Goal: Information Seeking & Learning: Learn about a topic

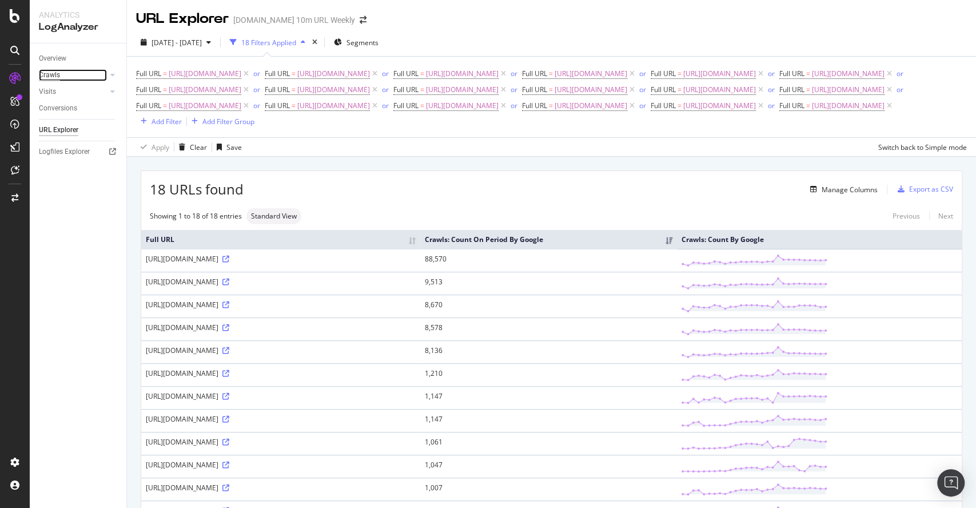
click at [59, 75] on div "Crawls" at bounding box center [49, 75] width 21 height 12
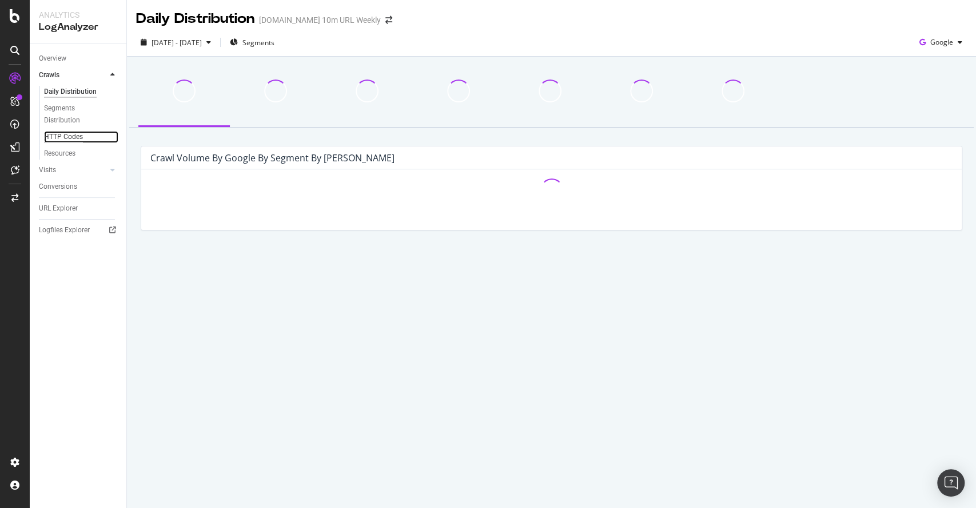
click at [62, 137] on div "HTTP Codes" at bounding box center [63, 137] width 39 height 12
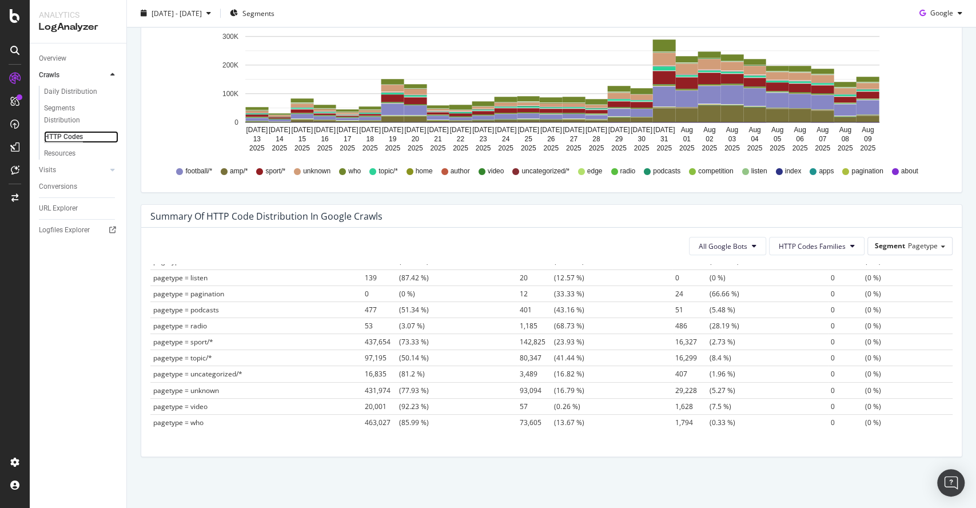
scroll to position [357, 0]
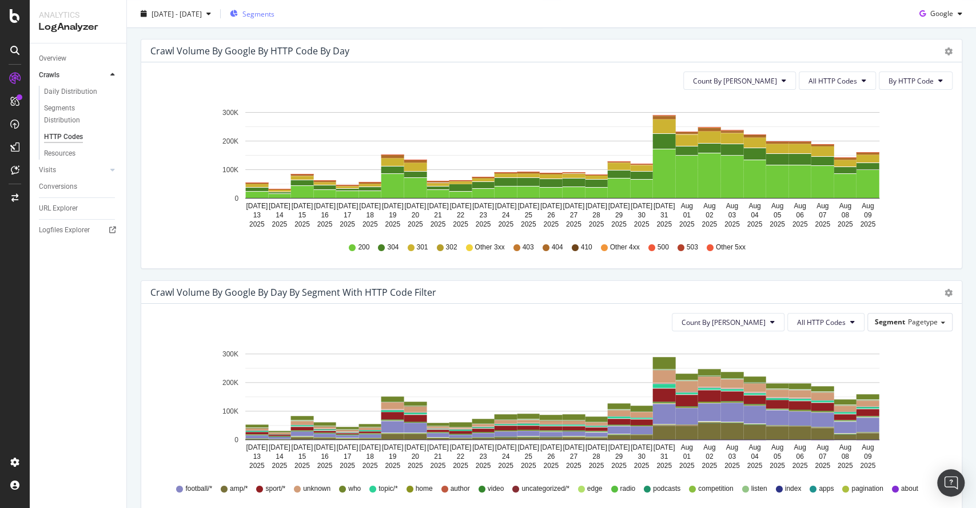
click at [265, 13] on div "Segments" at bounding box center [252, 14] width 45 height 10
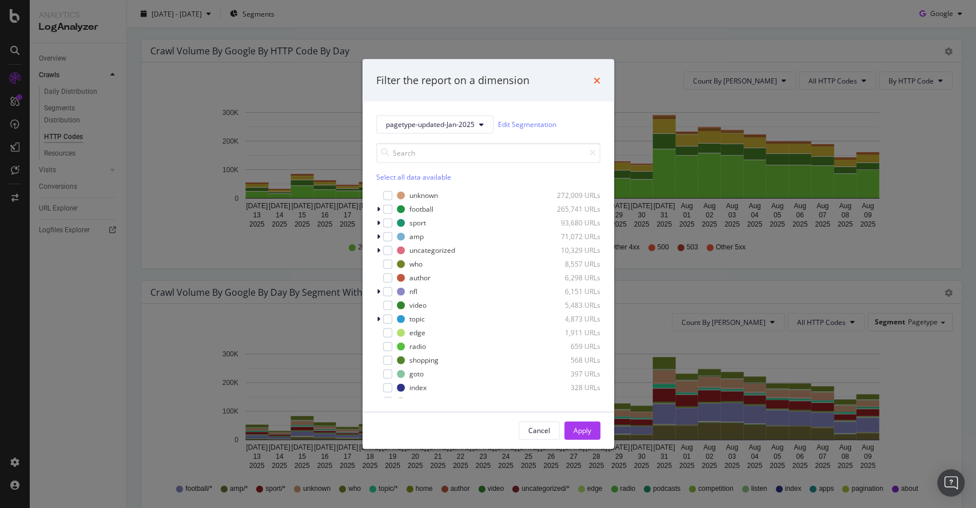
click at [598, 79] on icon "times" at bounding box center [597, 79] width 7 height 9
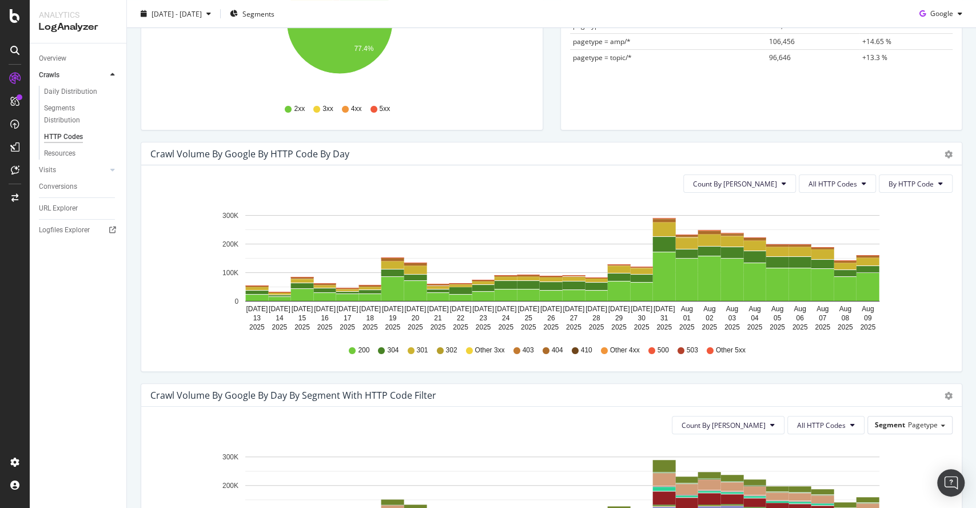
scroll to position [635, 0]
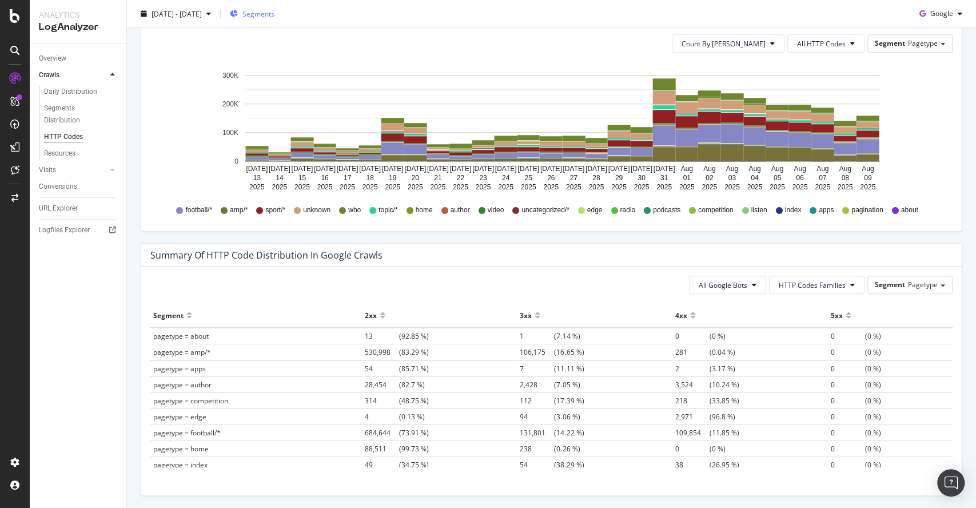
click at [275, 7] on div "Segments" at bounding box center [252, 13] width 45 height 17
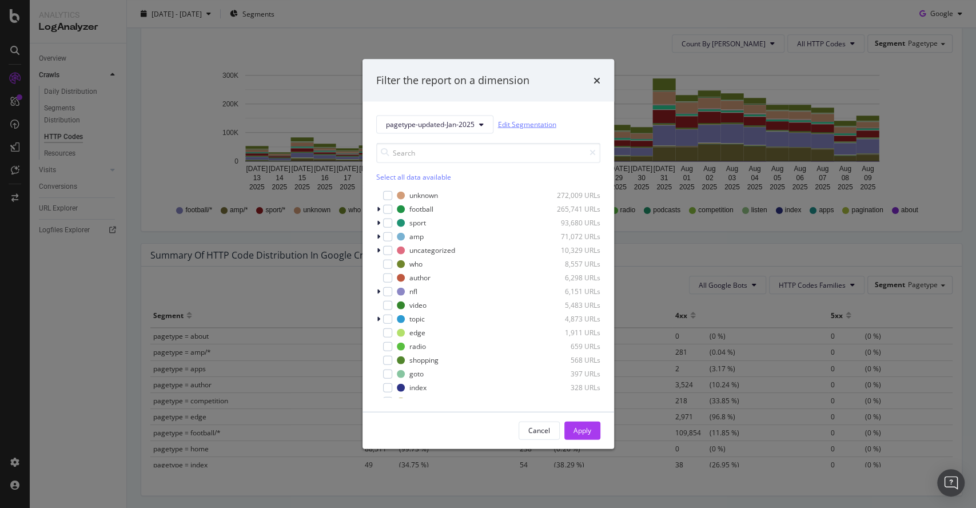
click at [531, 126] on link "Edit Segmentation" at bounding box center [527, 124] width 58 height 12
click at [599, 82] on icon "times" at bounding box center [597, 79] width 7 height 9
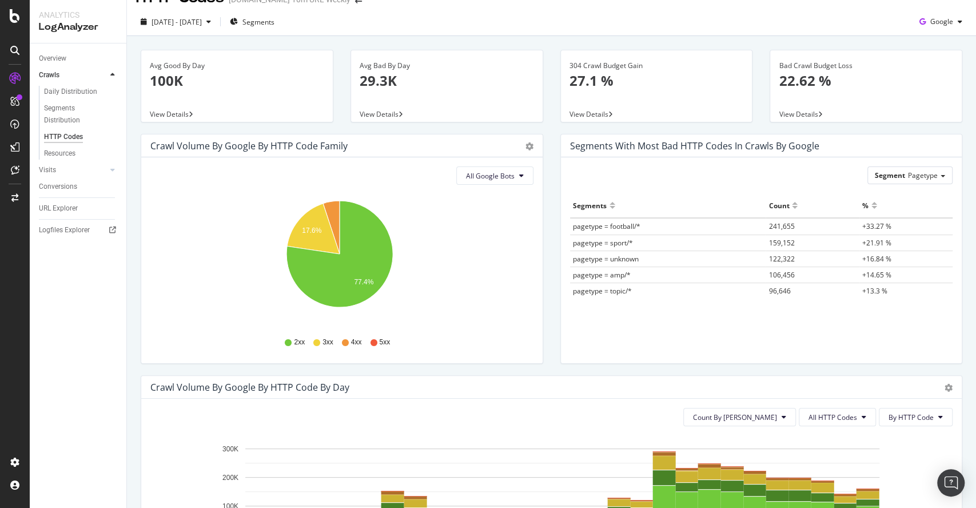
scroll to position [0, 0]
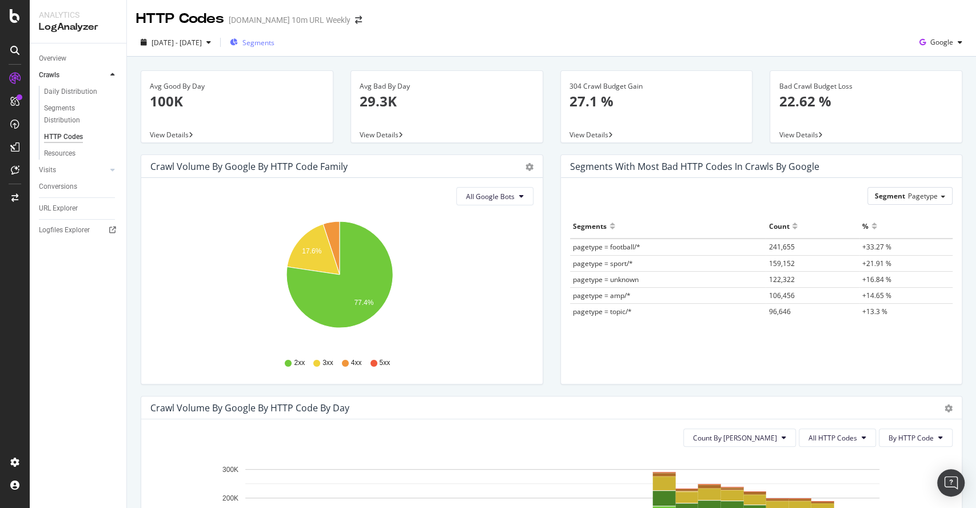
click at [275, 38] on span "Segments" at bounding box center [259, 43] width 32 height 10
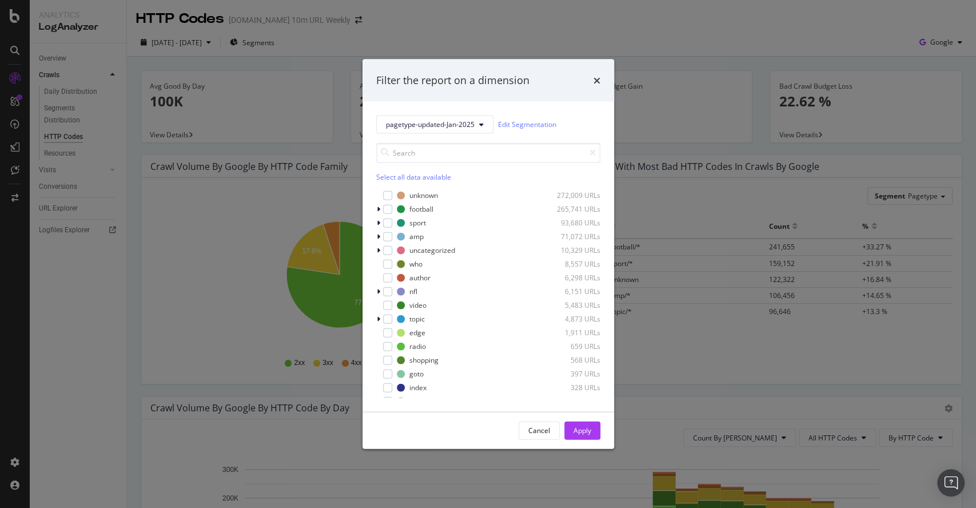
click at [426, 26] on div "Filter the report on a dimension pagetype-updated-Jan-2025 Edit Segmentation Se…" at bounding box center [488, 254] width 976 height 508
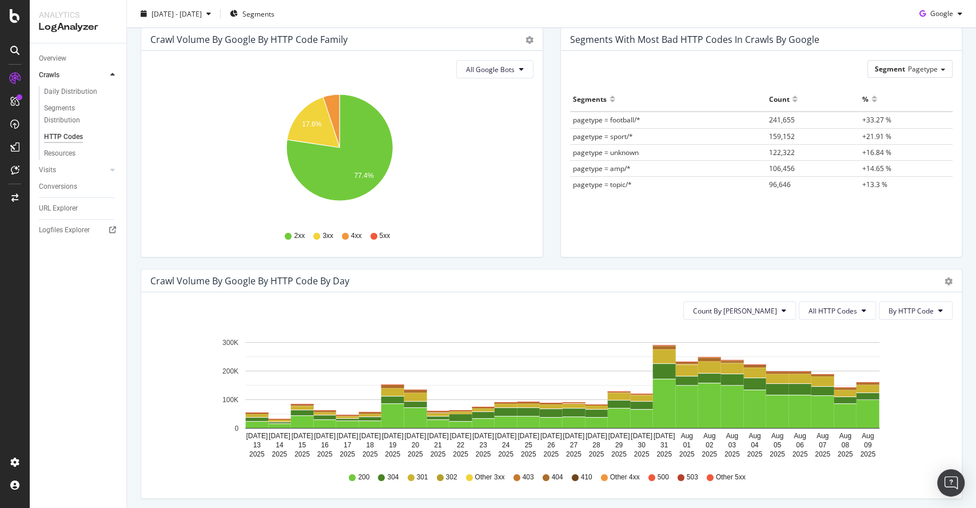
scroll to position [254, 0]
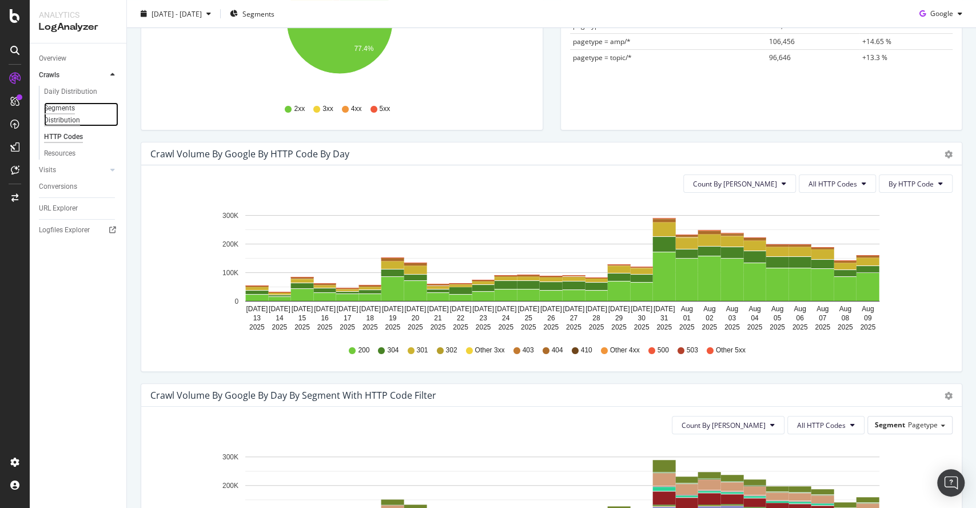
click at [73, 116] on div "Segments Distribution" at bounding box center [75, 114] width 63 height 24
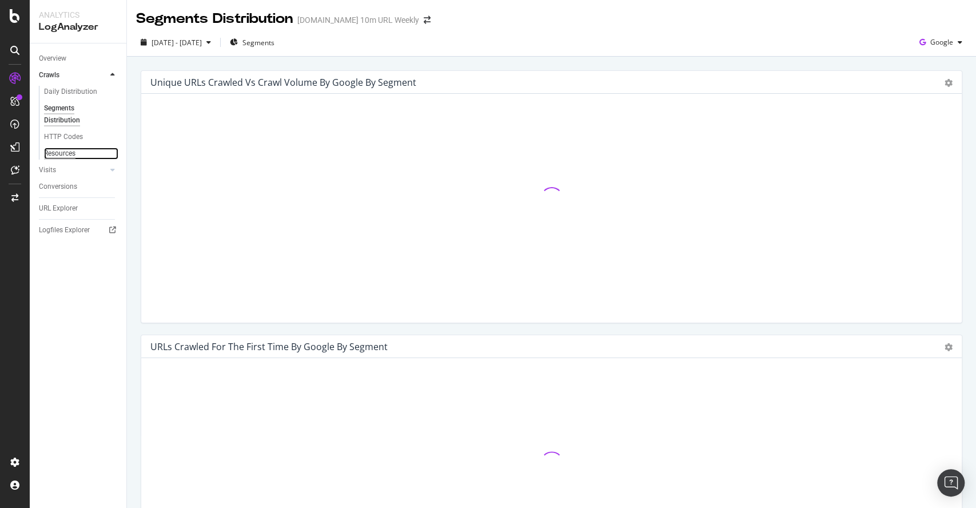
click at [63, 154] on div "Resources" at bounding box center [59, 154] width 31 height 12
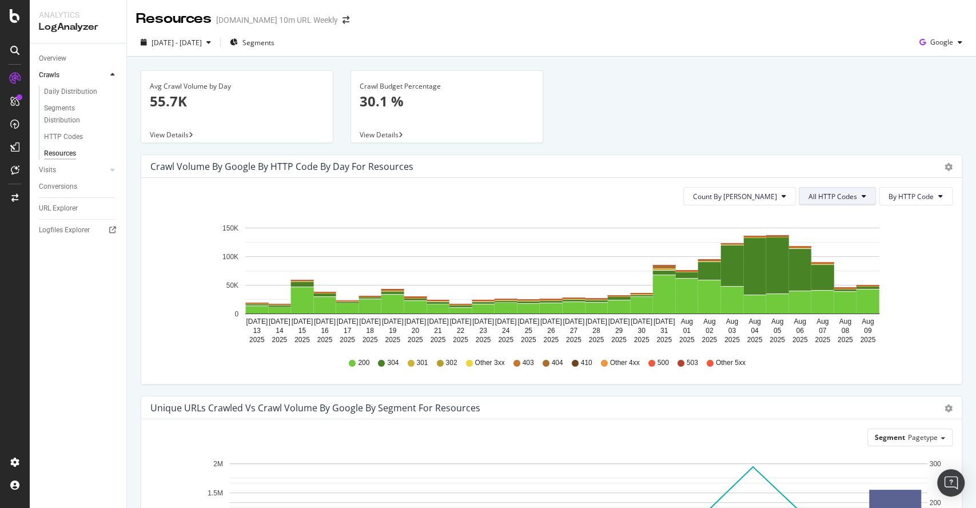
click at [816, 201] on button "All HTTP Codes" at bounding box center [837, 196] width 77 height 18
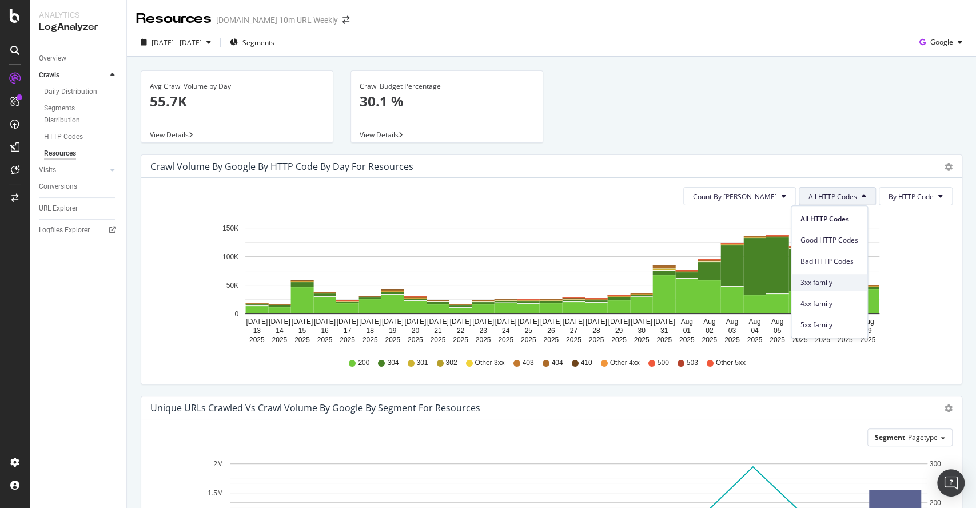
click at [814, 289] on div "3xx family" at bounding box center [830, 282] width 76 height 17
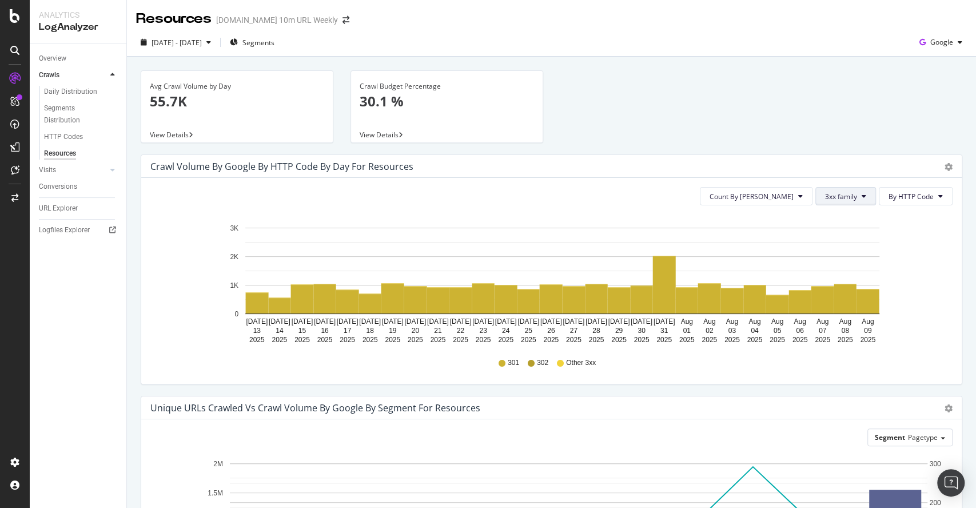
click at [828, 192] on span "3xx family" at bounding box center [841, 197] width 32 height 10
click at [819, 301] on span "4xx family" at bounding box center [846, 304] width 58 height 10
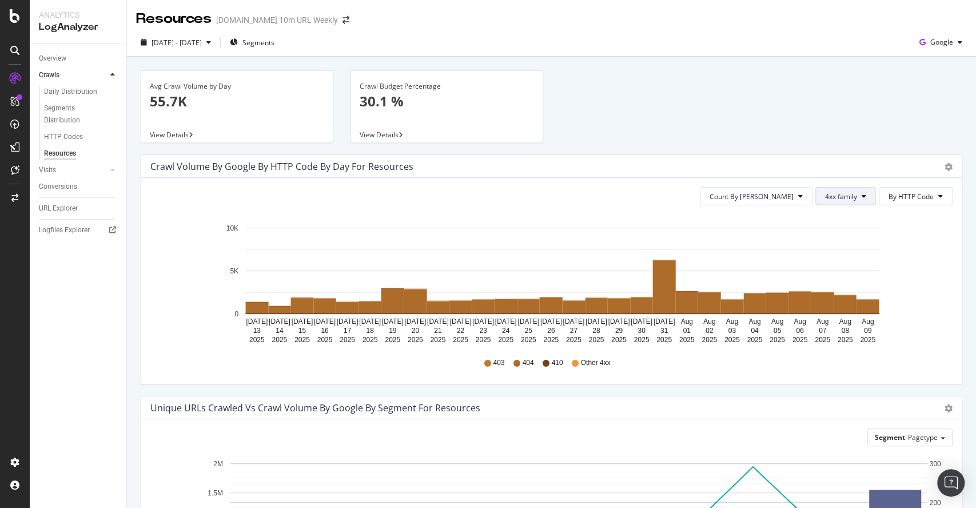
click at [825, 196] on span "4xx family" at bounding box center [841, 197] width 32 height 10
click at [813, 324] on div "5xx family" at bounding box center [846, 324] width 76 height 17
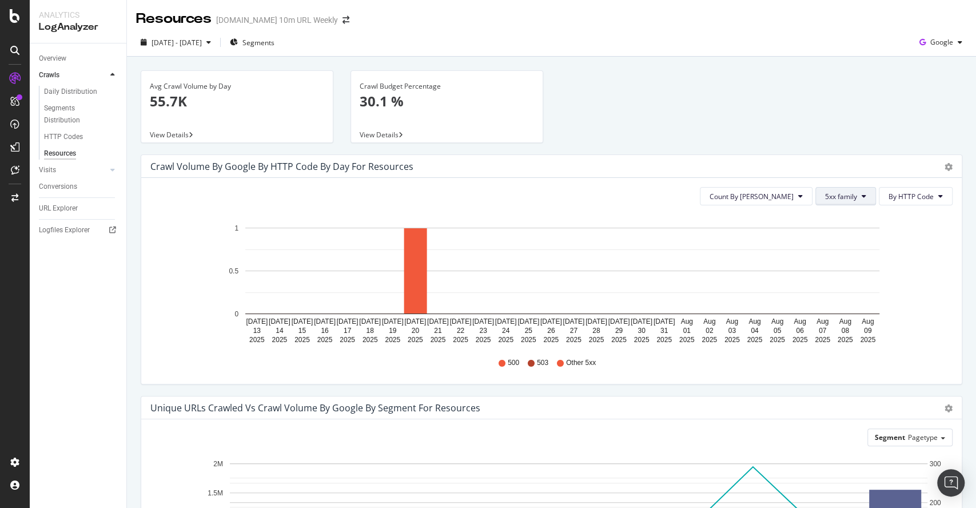
click at [825, 193] on span "5xx family" at bounding box center [841, 197] width 32 height 10
click at [837, 246] on div "Good HTTP Codes" at bounding box center [846, 240] width 76 height 17
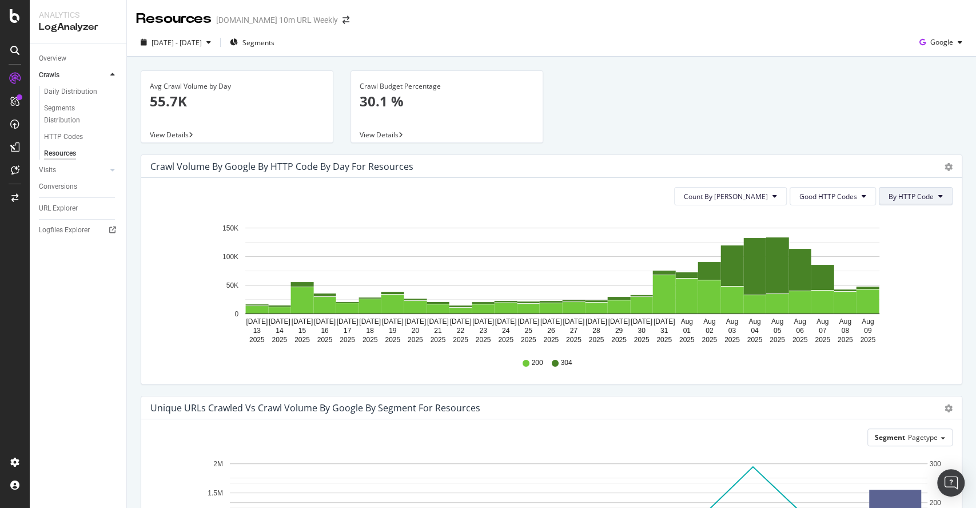
click at [895, 198] on span "By HTTP Code" at bounding box center [911, 197] width 45 height 10
click at [915, 306] on icon "[DATE] [DATE] [DATE] [DATE] [DATE] [DATE] [DATE] [DATE] [DATE] [DATE] [DATE] [D…" at bounding box center [546, 280] width 793 height 133
click at [397, 130] on span "View Details" at bounding box center [379, 135] width 39 height 10
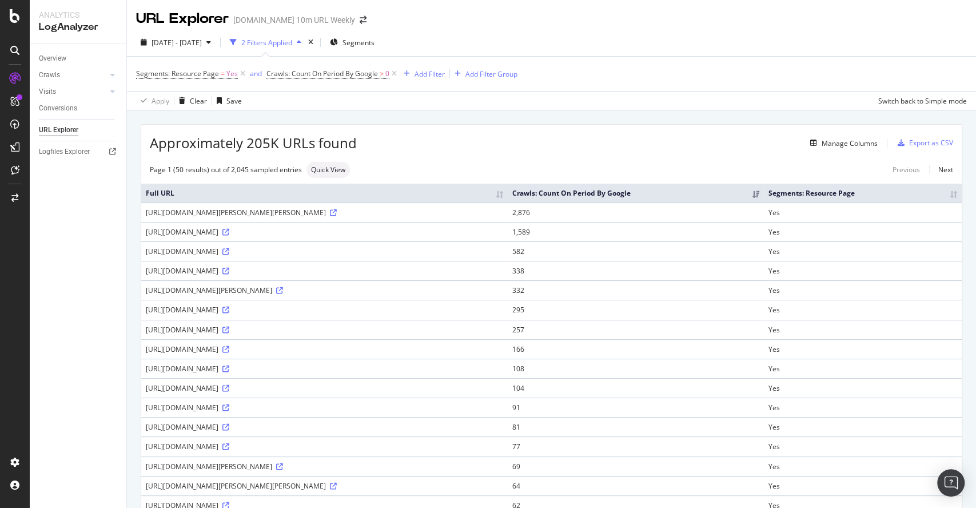
scroll to position [63, 0]
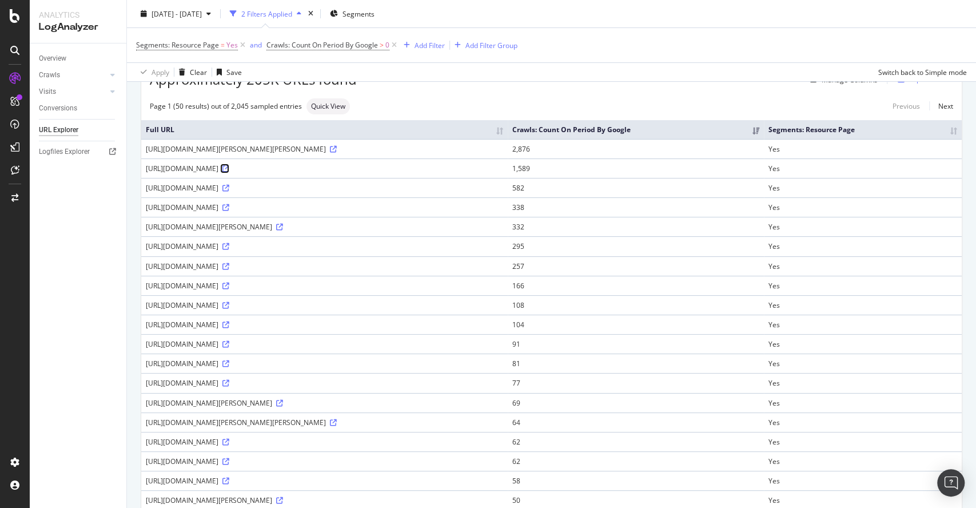
click at [229, 166] on icon at bounding box center [225, 168] width 7 height 7
click at [337, 146] on icon at bounding box center [333, 149] width 7 height 7
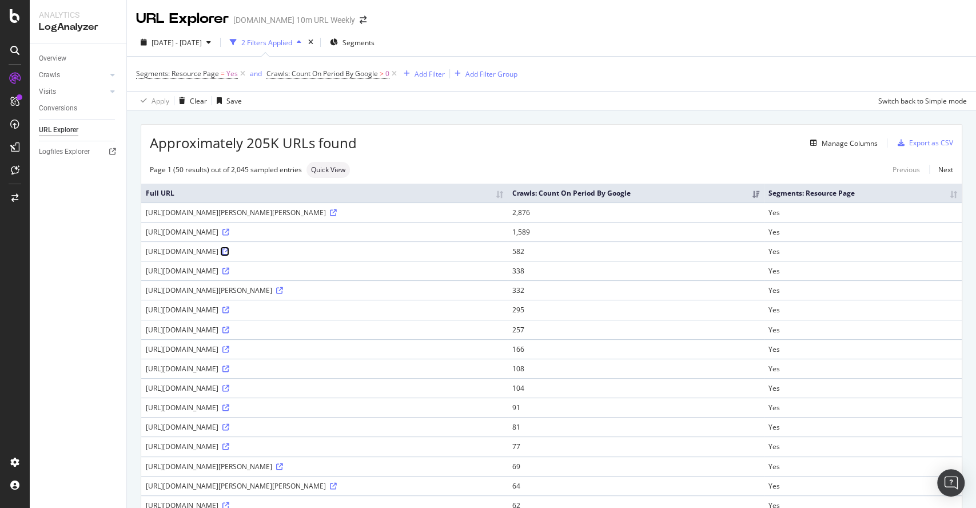
click at [229, 249] on icon at bounding box center [225, 251] width 7 height 7
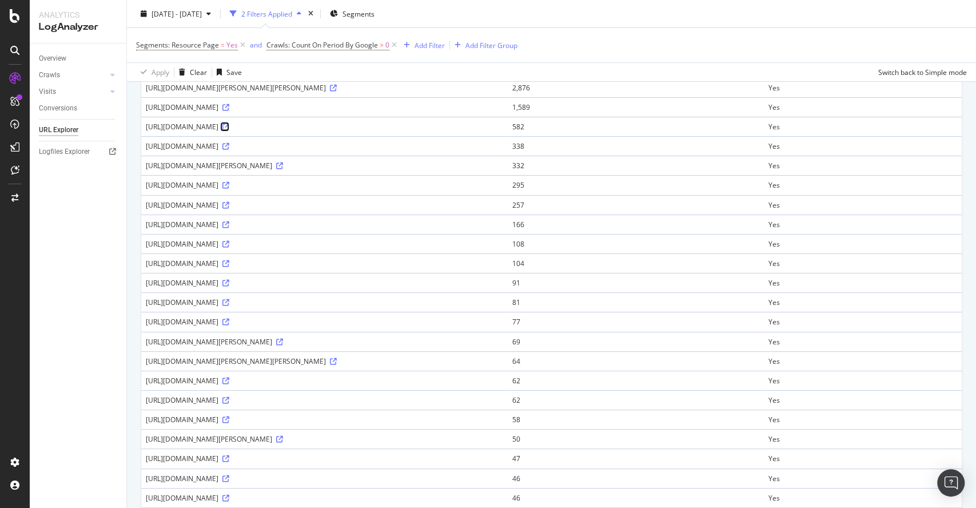
scroll to position [127, 0]
click at [229, 180] on icon at bounding box center [225, 183] width 7 height 7
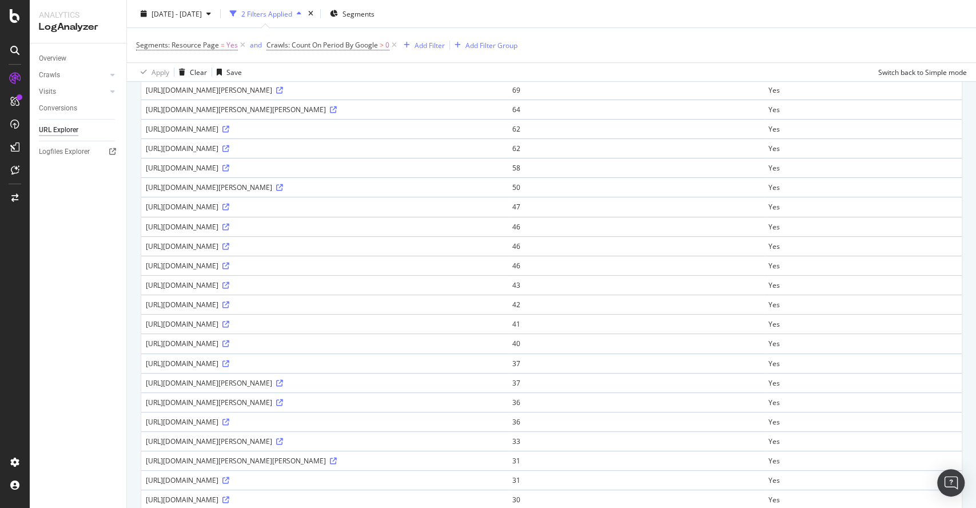
scroll to position [381, 0]
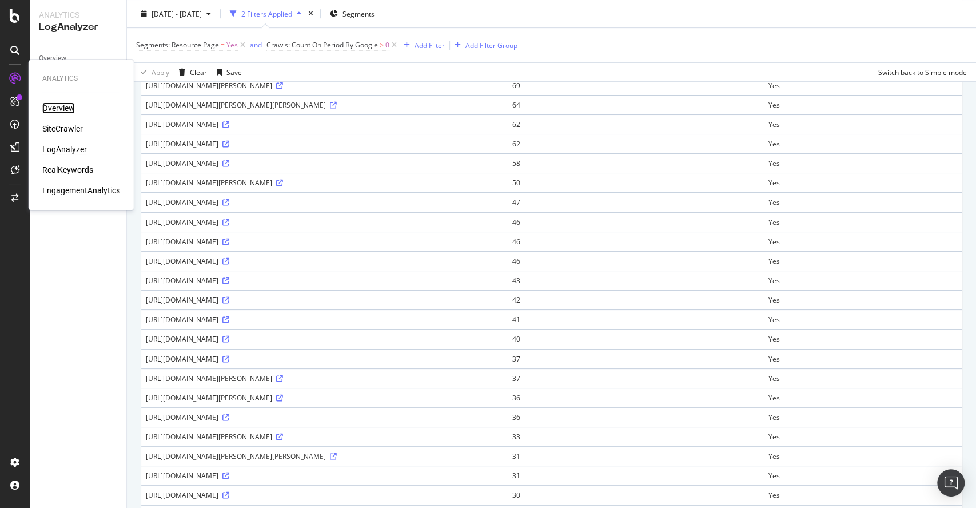
click at [61, 106] on div "Overview" at bounding box center [58, 107] width 33 height 11
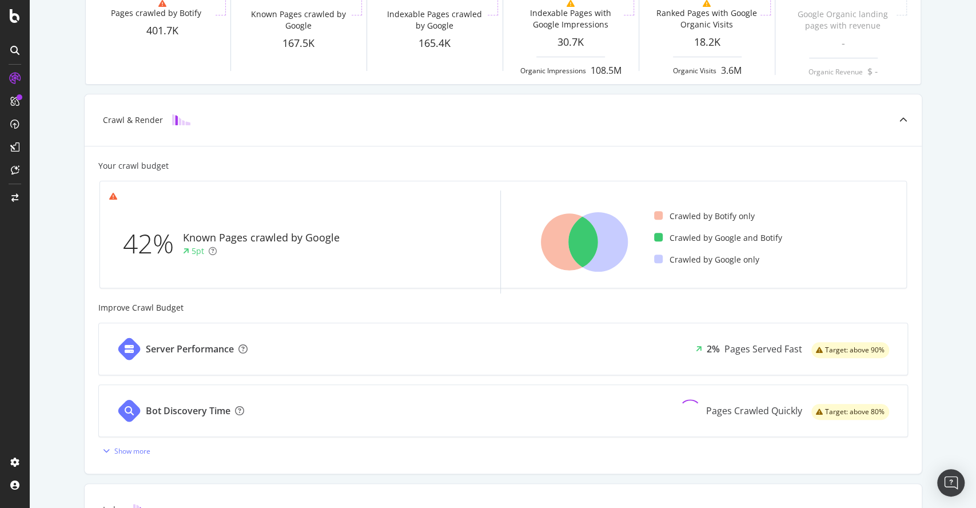
scroll to position [63, 0]
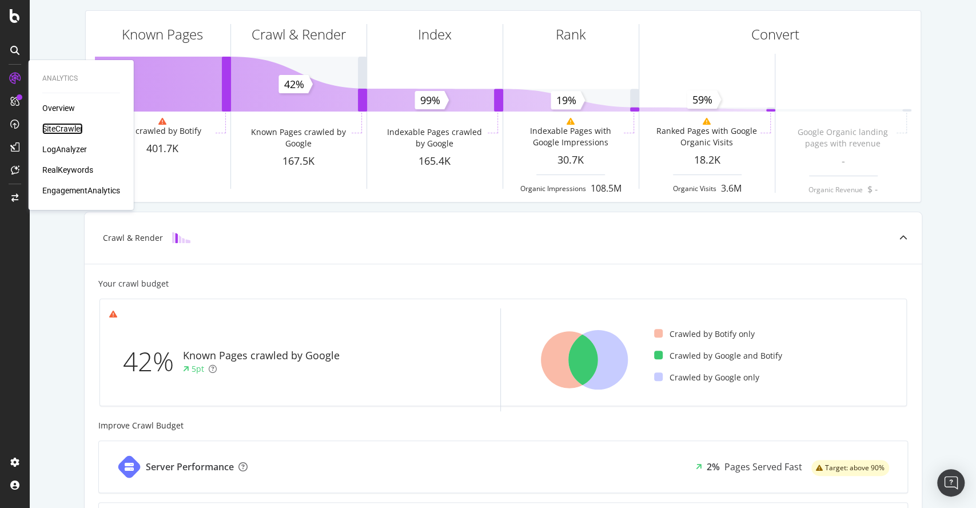
click at [71, 132] on div "SiteCrawler" at bounding box center [62, 128] width 41 height 11
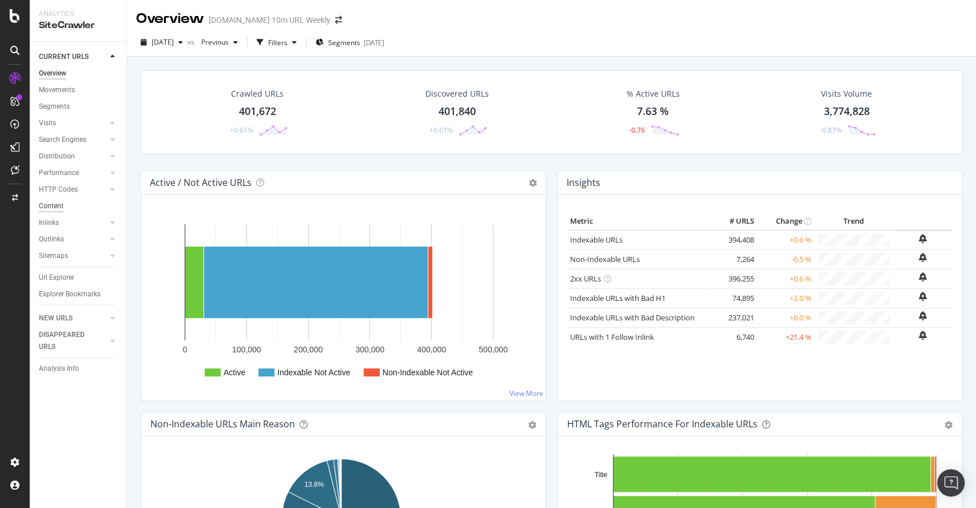
click at [55, 202] on div "Content" at bounding box center [51, 206] width 25 height 12
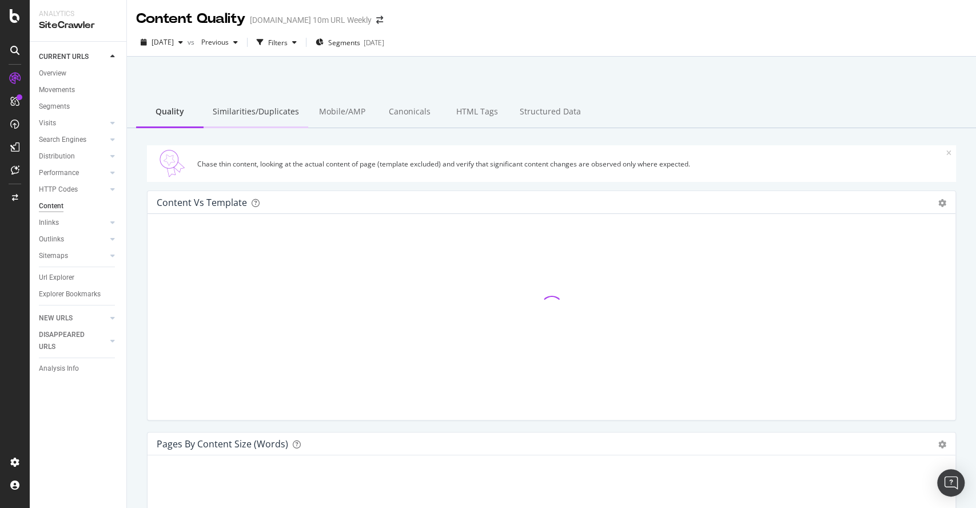
click at [251, 113] on div "Similarities/Duplicates" at bounding box center [256, 112] width 105 height 31
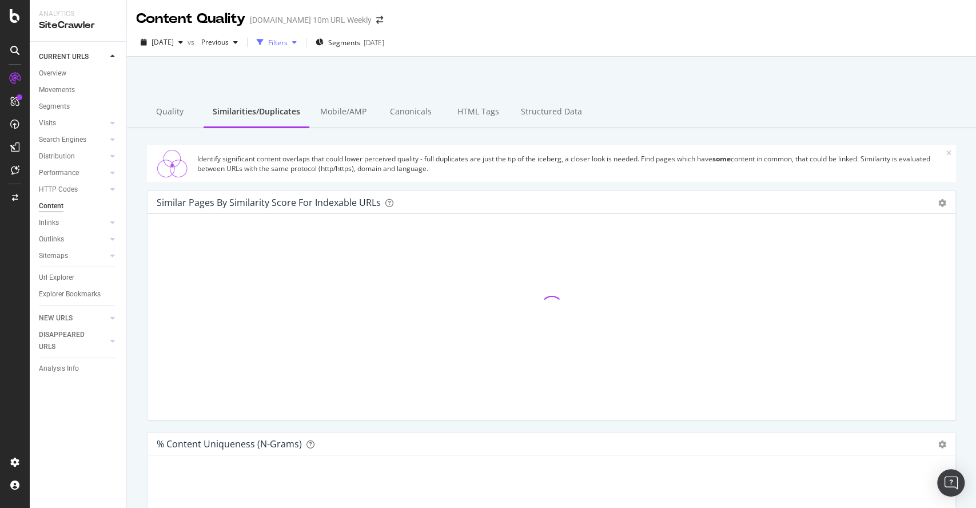
click at [288, 42] on div "Filters" at bounding box center [277, 43] width 19 height 10
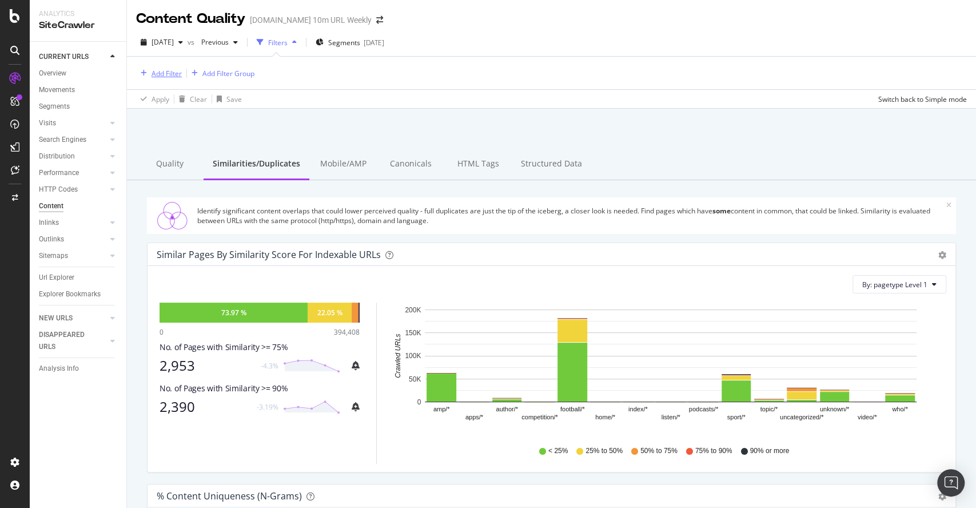
click at [168, 71] on div "Add Filter" at bounding box center [167, 74] width 30 height 10
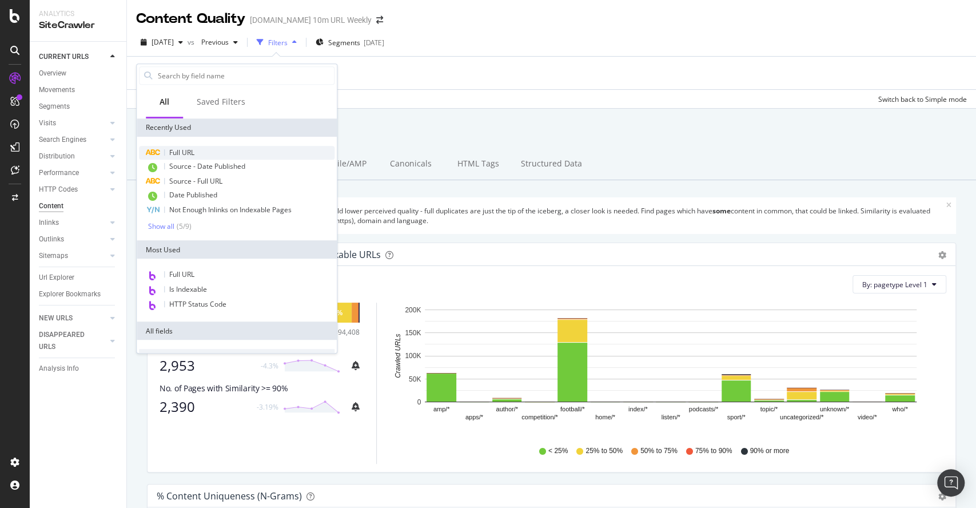
click at [185, 156] on span "Full URL" at bounding box center [181, 153] width 25 height 10
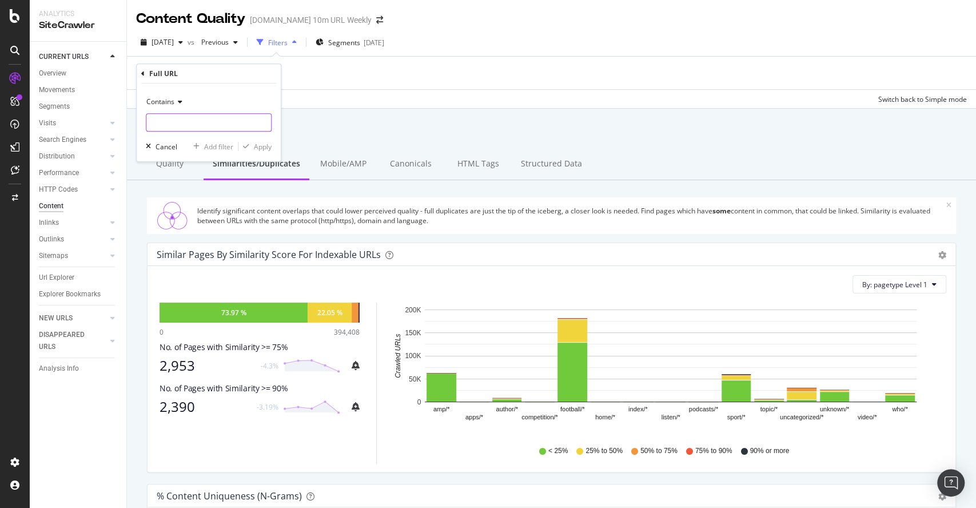
click at [181, 128] on input "text" at bounding box center [208, 122] width 125 height 18
type input "boxing"
click at [212, 142] on div "Add filter" at bounding box center [218, 147] width 29 height 10
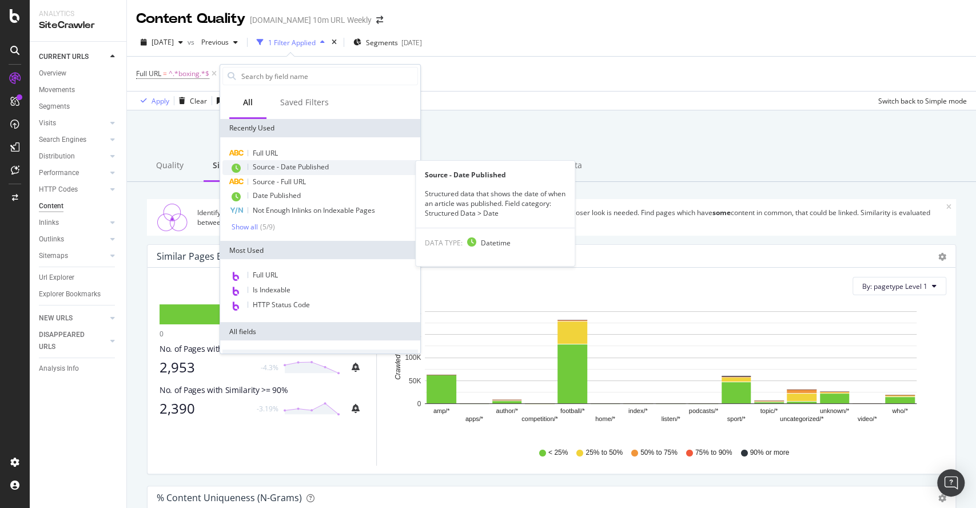
click at [276, 160] on div "Source - Date Published" at bounding box center [320, 167] width 196 height 15
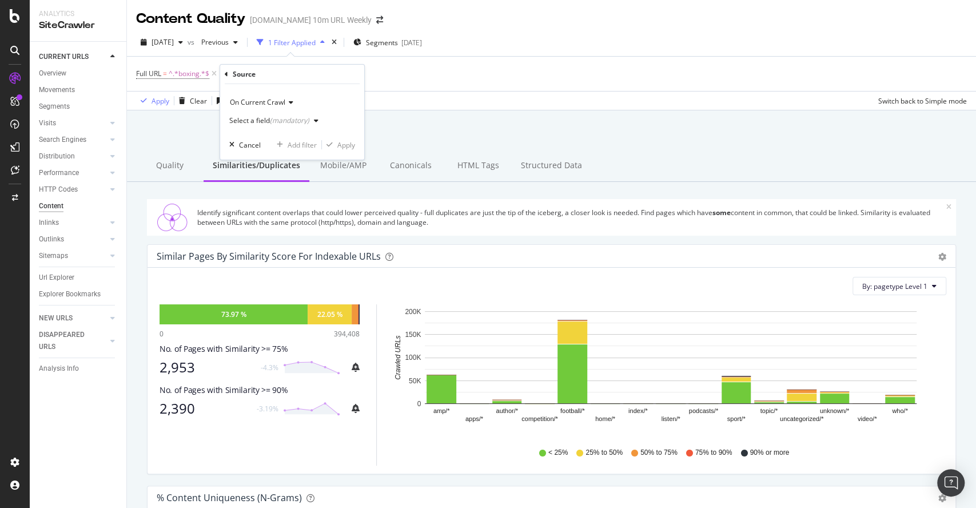
click at [227, 73] on icon at bounding box center [226, 74] width 3 height 7
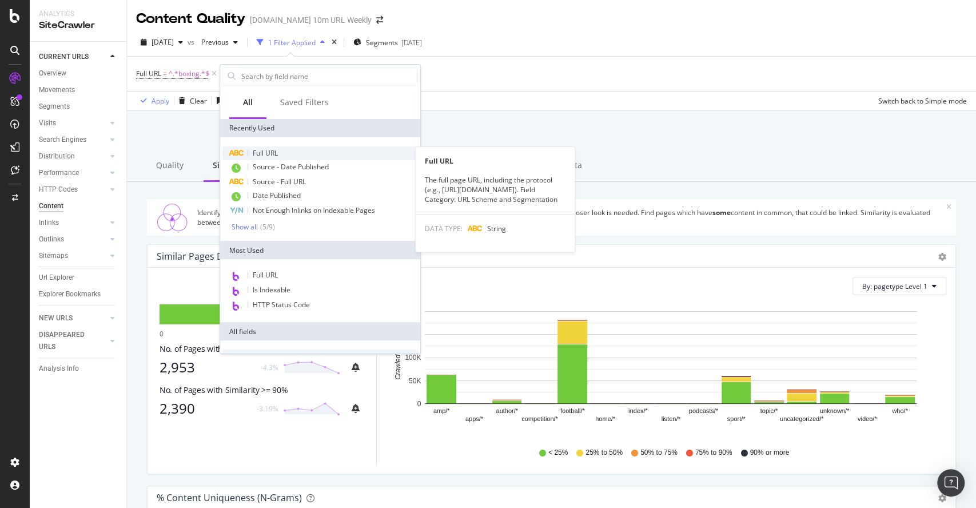
click at [269, 150] on span "Full URL" at bounding box center [265, 153] width 25 height 10
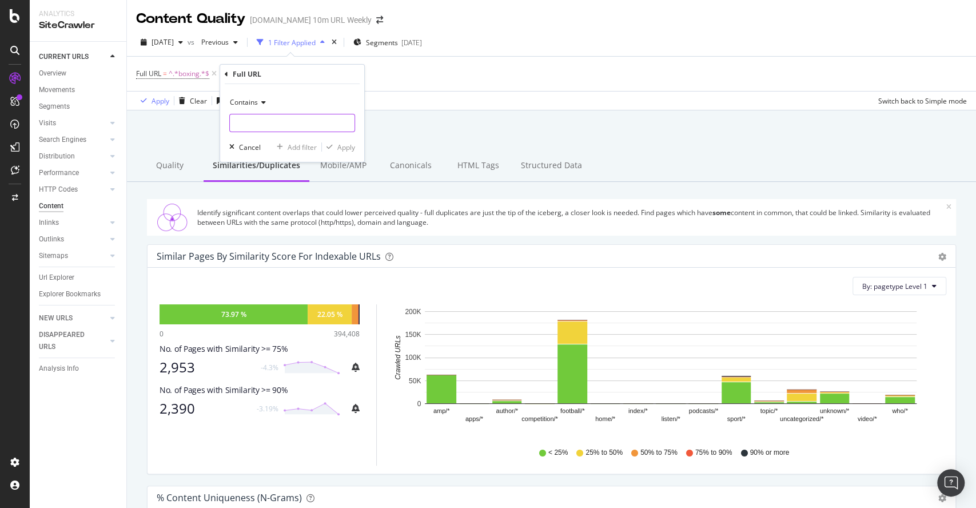
click at [263, 114] on input "text" at bounding box center [292, 123] width 125 height 18
type input "mma"
click at [342, 142] on div "Apply" at bounding box center [346, 147] width 18 height 10
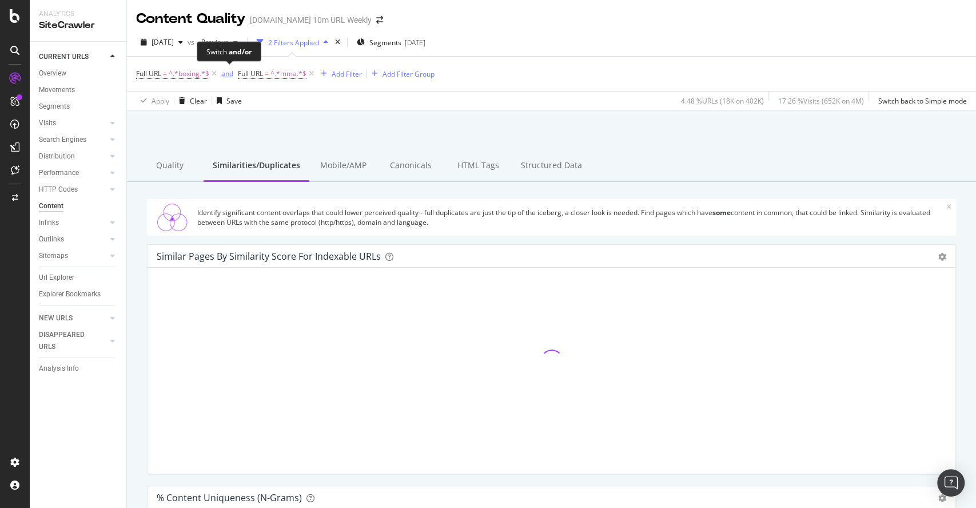
click at [224, 73] on div "and" at bounding box center [227, 74] width 12 height 10
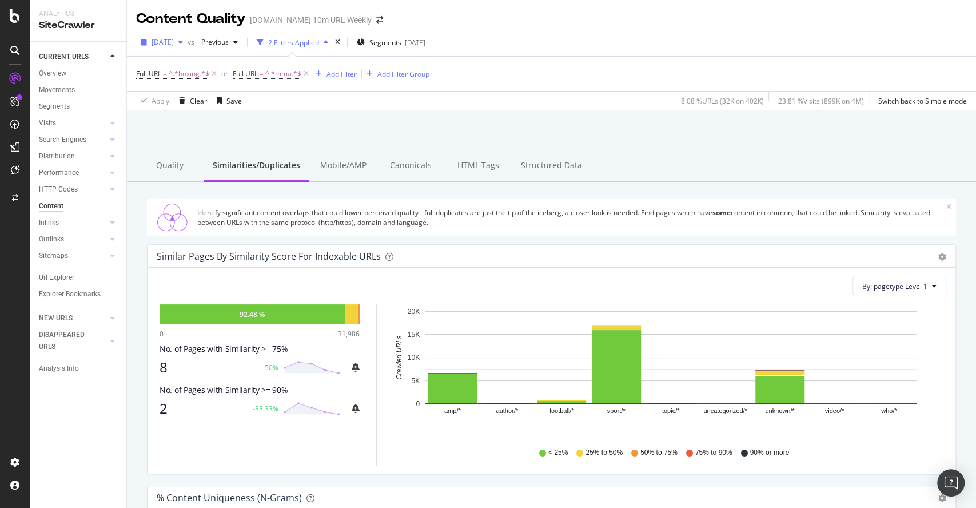
click at [174, 43] on span "[DATE]" at bounding box center [163, 42] width 22 height 10
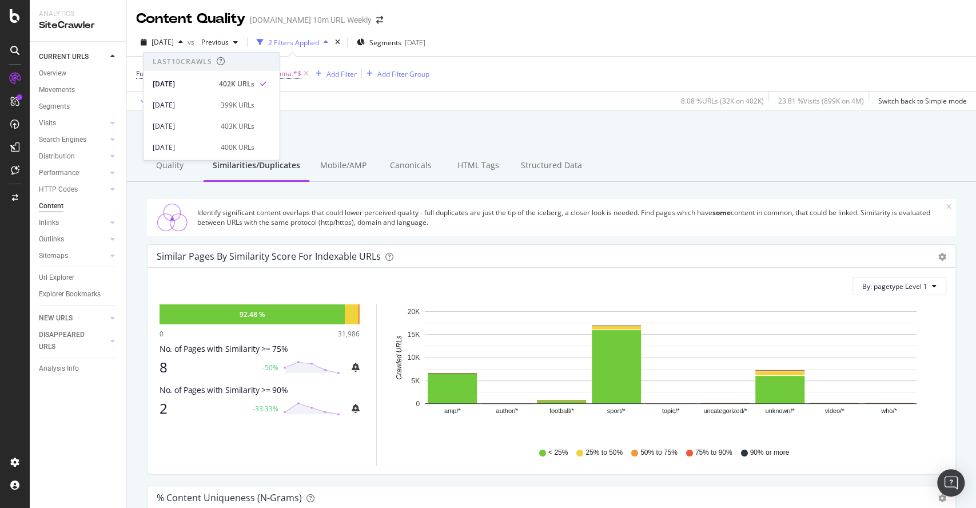
click at [532, 26] on div "Content Quality [DOMAIN_NAME] 10m URL Weekly" at bounding box center [551, 14] width 849 height 29
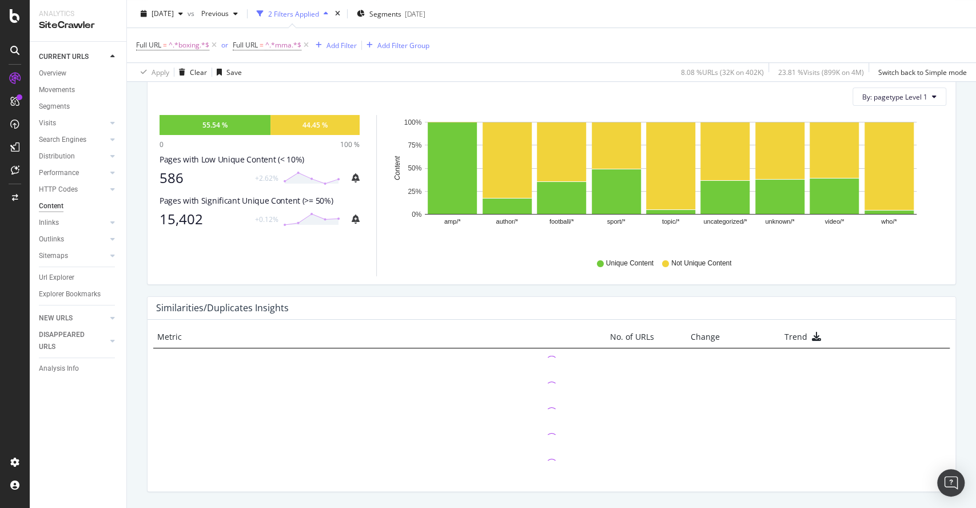
scroll to position [466, 0]
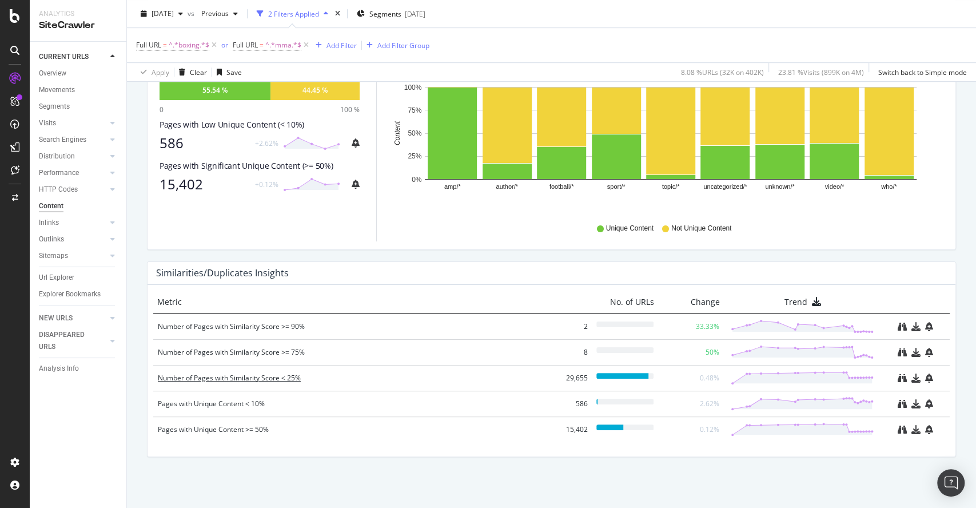
click at [286, 375] on div "Number of Pages with Similarity Score < 25%" at bounding box center [354, 377] width 393 height 11
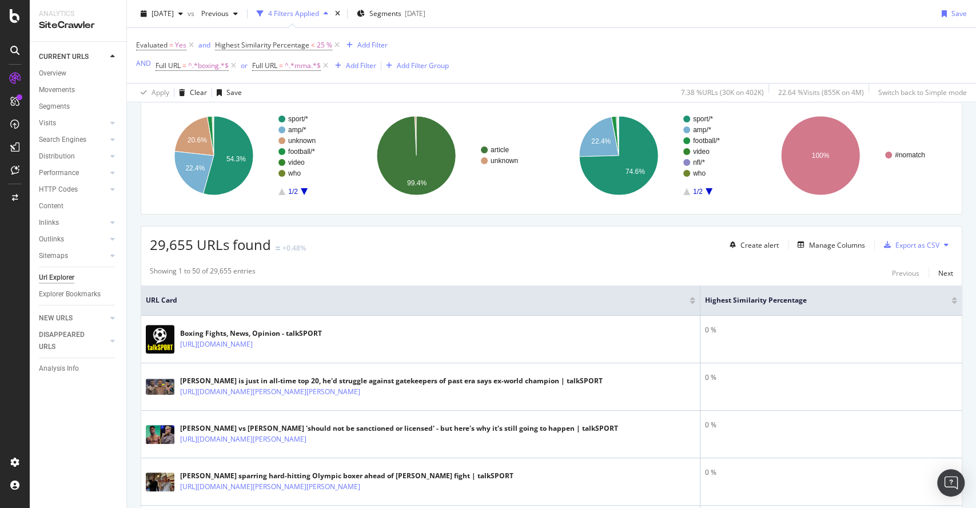
scroll to position [63, 0]
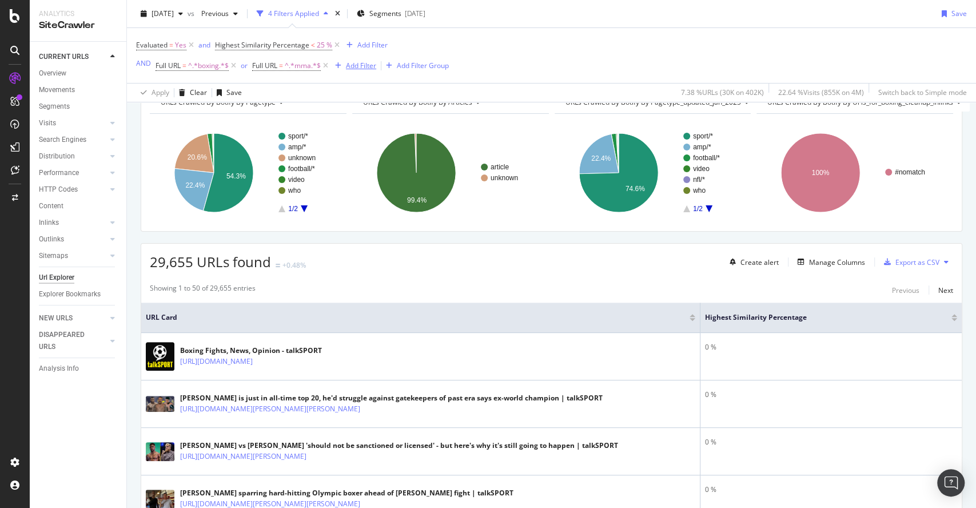
click at [353, 69] on div "Add Filter" at bounding box center [361, 66] width 30 height 10
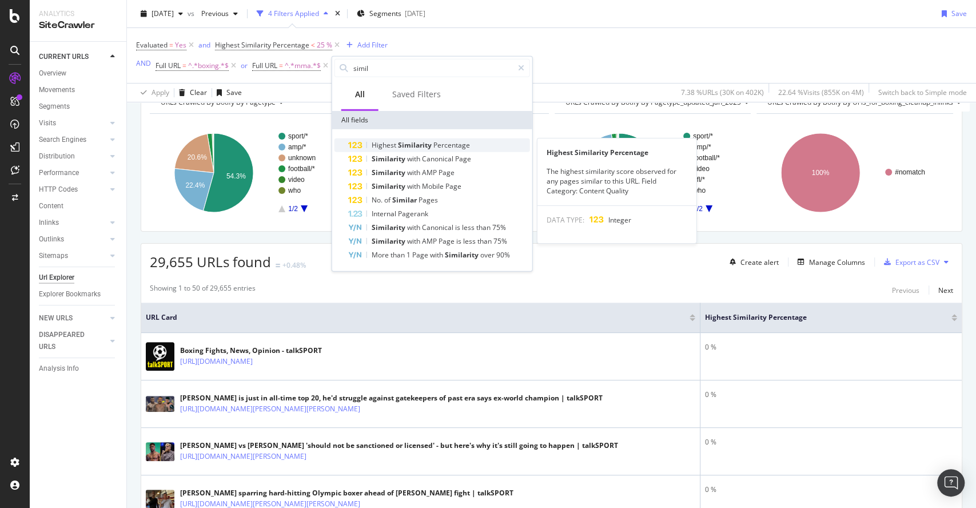
type input "simil"
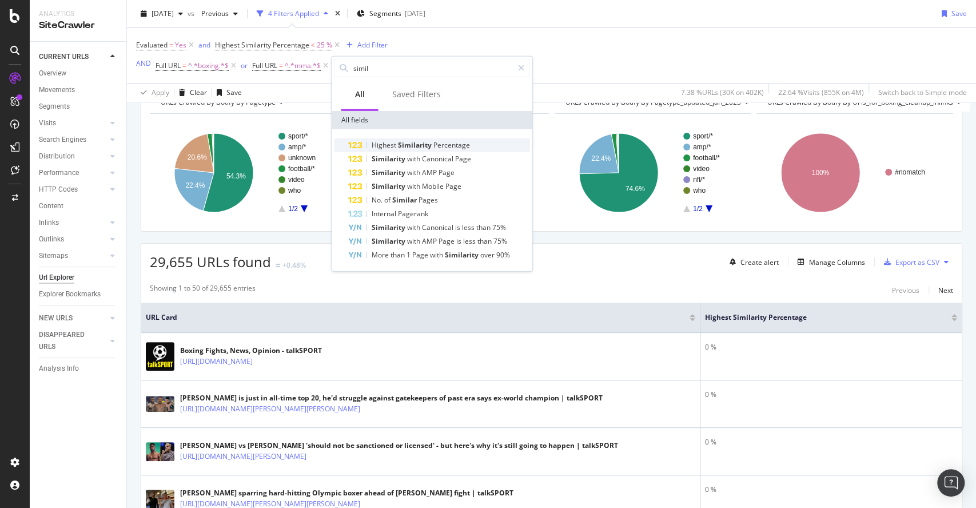
click at [434, 141] on span "Percentage" at bounding box center [452, 145] width 37 height 10
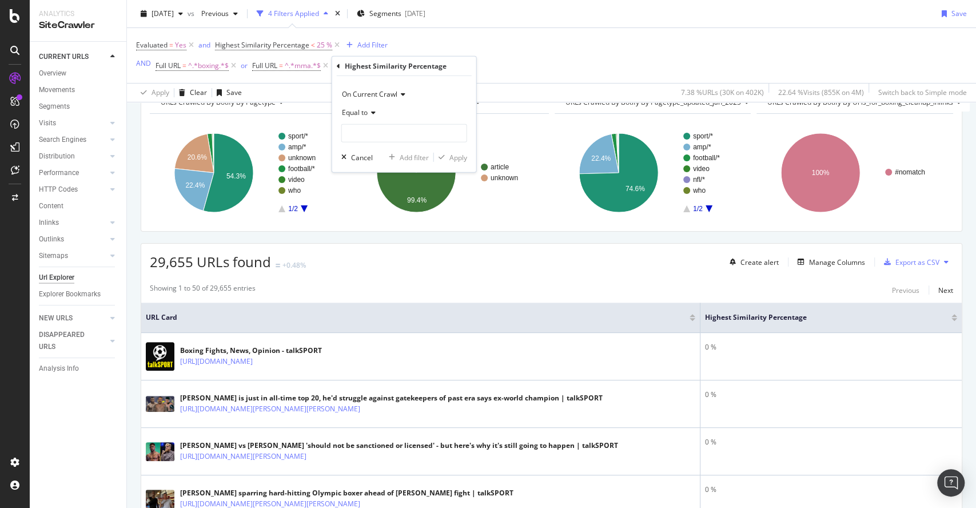
click at [365, 118] on div "Equal to" at bounding box center [404, 113] width 126 height 18
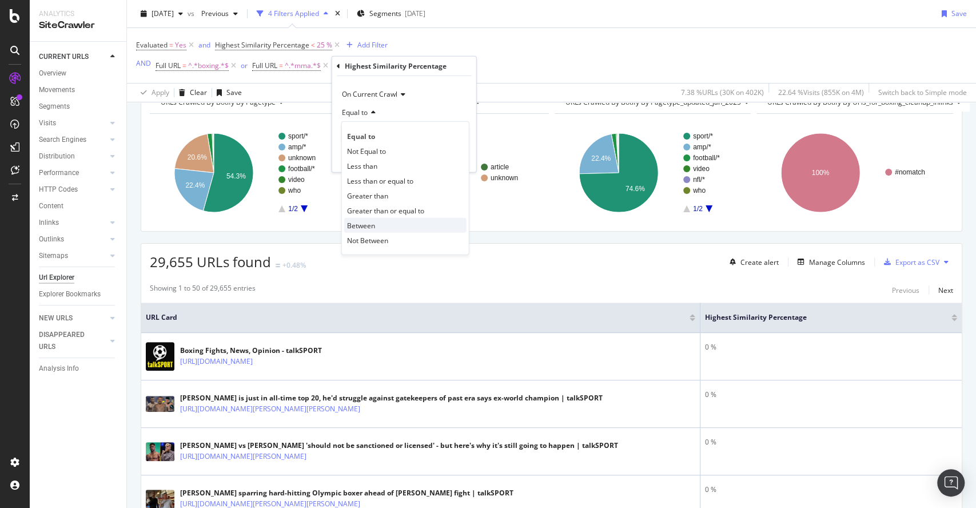
click at [389, 219] on div "Between" at bounding box center [405, 225] width 122 height 15
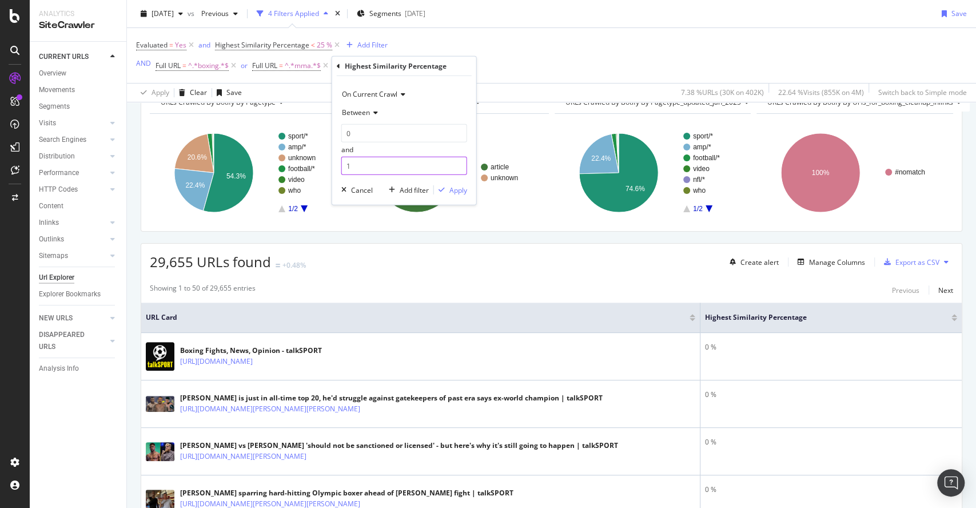
click at [359, 168] on input "1" at bounding box center [404, 166] width 126 height 18
drag, startPoint x: 359, startPoint y: 168, endPoint x: 302, endPoint y: 173, distance: 57.5
click at [302, 173] on body "Analytics SiteCrawler CURRENT URLS Overview Movements Segments Visits Analysis …" at bounding box center [488, 254] width 976 height 508
drag, startPoint x: 356, startPoint y: 159, endPoint x: 340, endPoint y: 169, distance: 19.5
click at [340, 169] on div "On Current Crawl Between 0 and 1 Cancel Add filter Apply" at bounding box center [404, 140] width 144 height 129
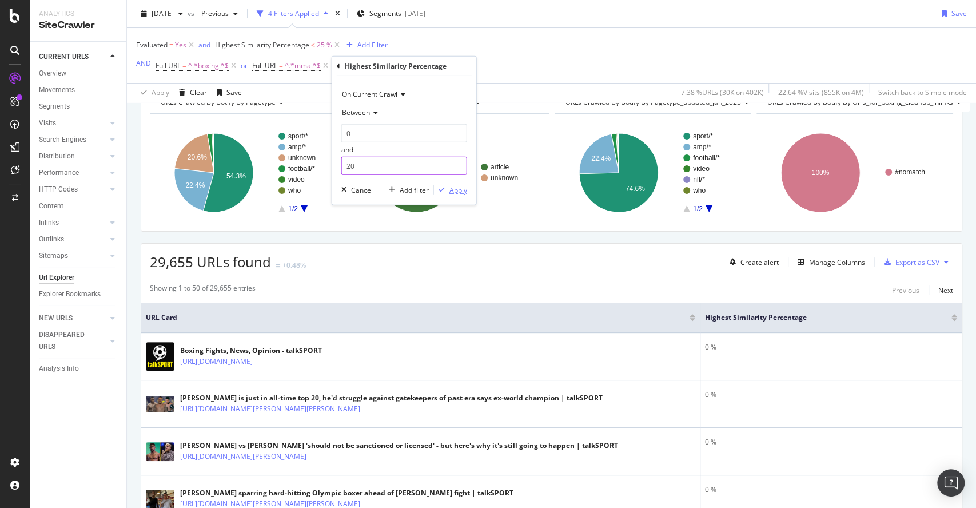
type input "20"
click at [458, 185] on div "Apply" at bounding box center [459, 190] width 18 height 10
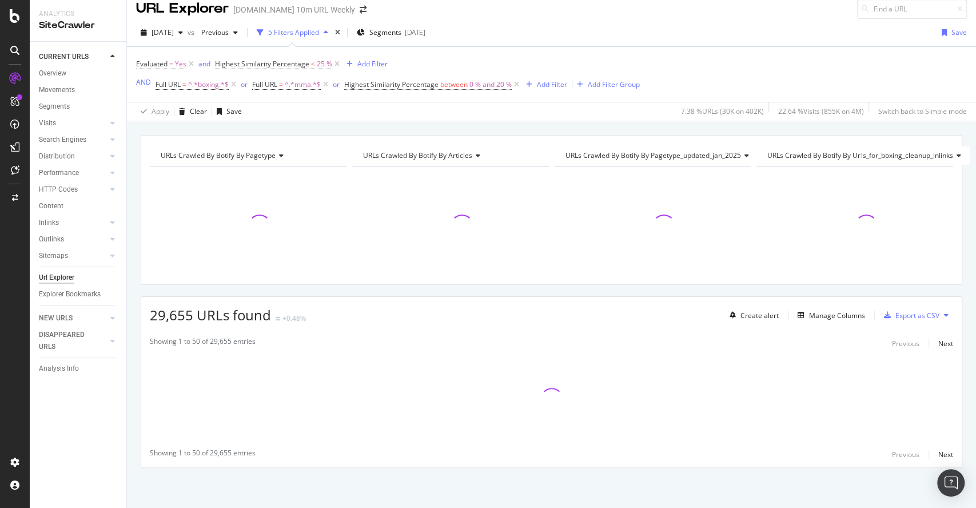
scroll to position [9, 0]
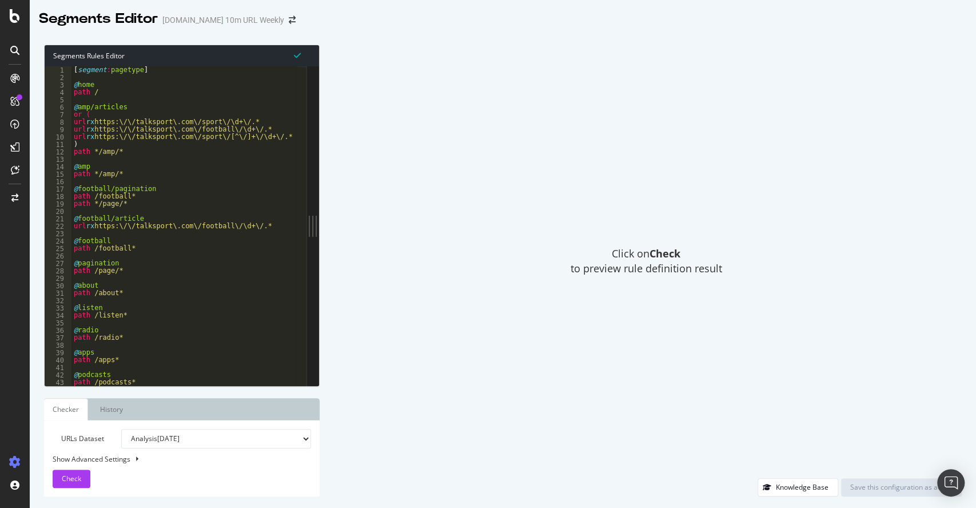
click at [128, 158] on div "[ segment : pagetype ] @ home path / @ amp/articles or ( url rx https:\/\/talks…" at bounding box center [605, 228] width 1069 height 325
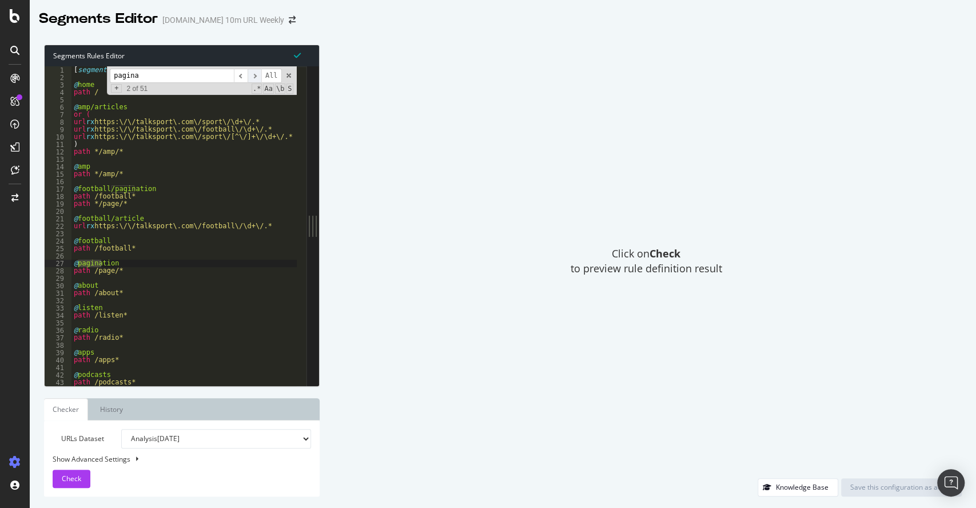
type input "pagina"
click at [257, 75] on span "​" at bounding box center [255, 76] width 14 height 14
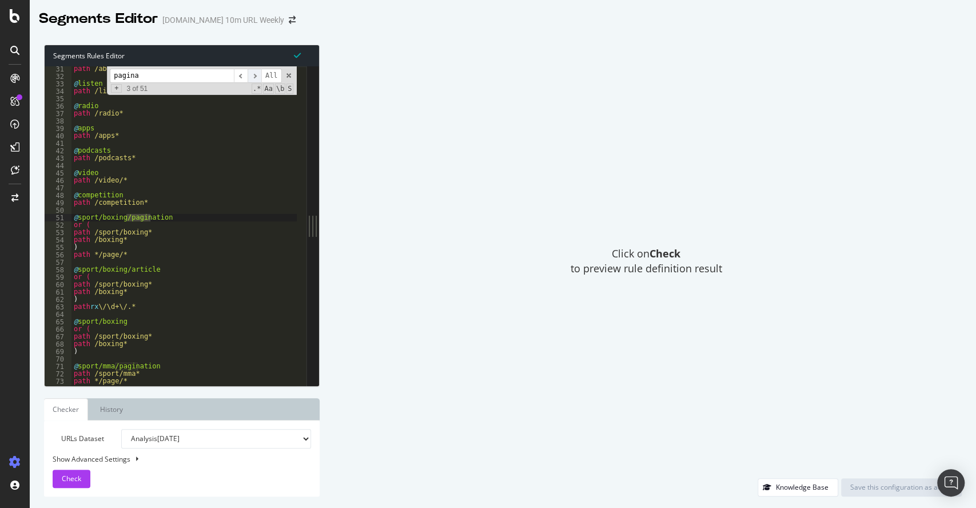
scroll to position [18, 0]
click at [257, 75] on span "​" at bounding box center [255, 76] width 14 height 14
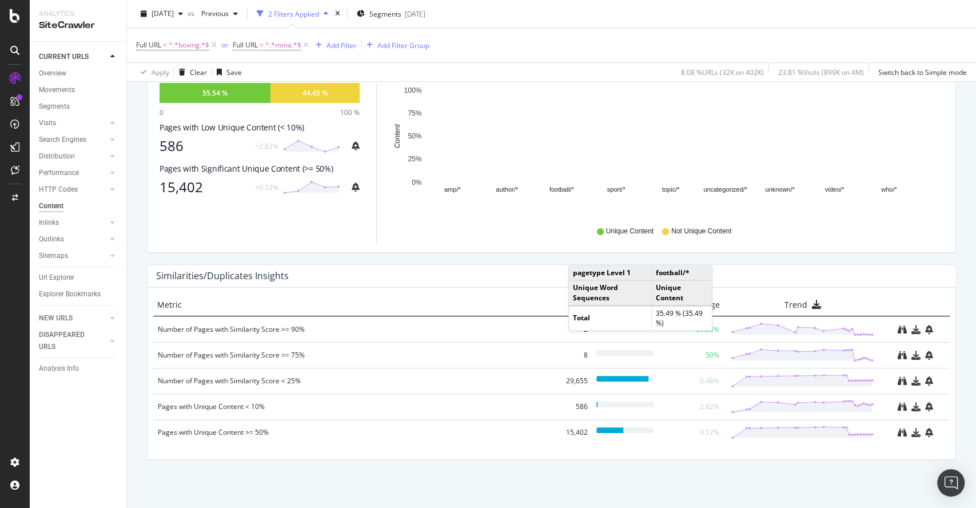
scroll to position [466, 0]
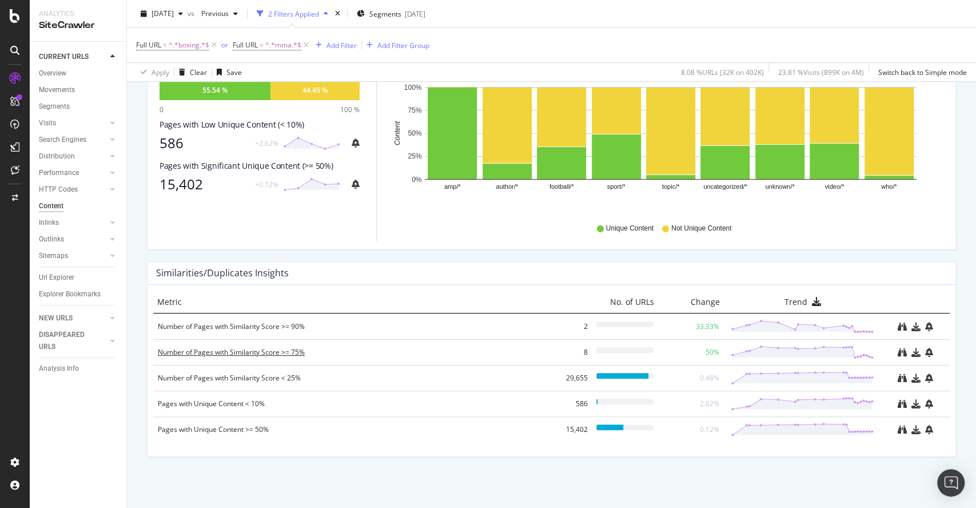
click at [283, 351] on div "Number of Pages with Similarity Score >= 75%" at bounding box center [354, 352] width 393 height 11
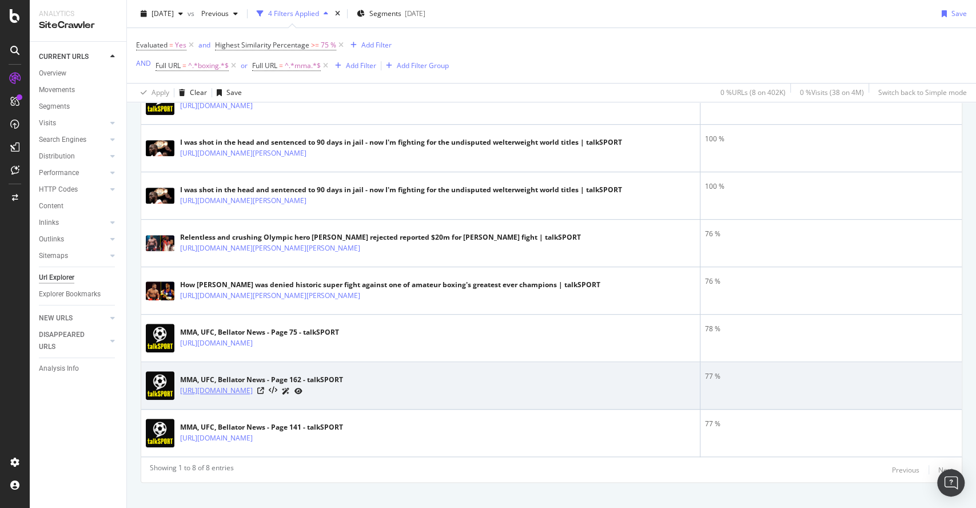
scroll to position [333, 0]
